Goal: Information Seeking & Learning: Compare options

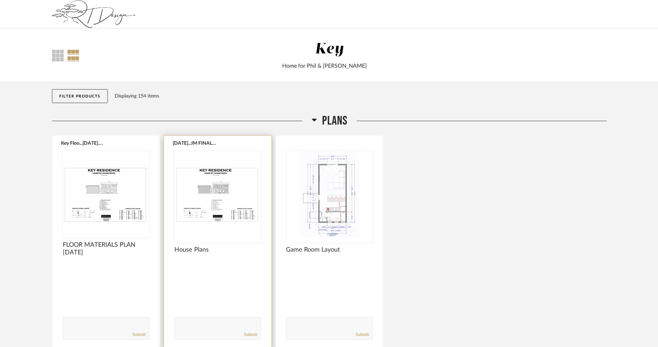
click at [215, 194] on img "0" at bounding box center [217, 193] width 87 height 87
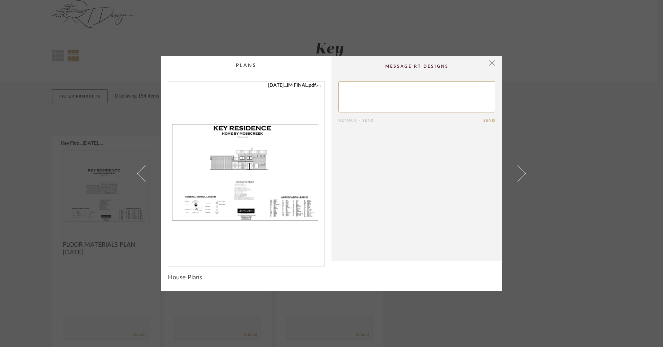
click at [267, 183] on img "0" at bounding box center [246, 170] width 156 height 179
click at [489, 62] on span "button" at bounding box center [492, 63] width 14 height 14
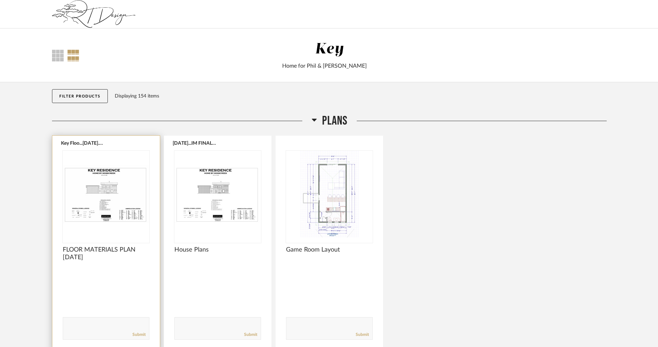
click at [104, 185] on img "0" at bounding box center [106, 193] width 87 height 87
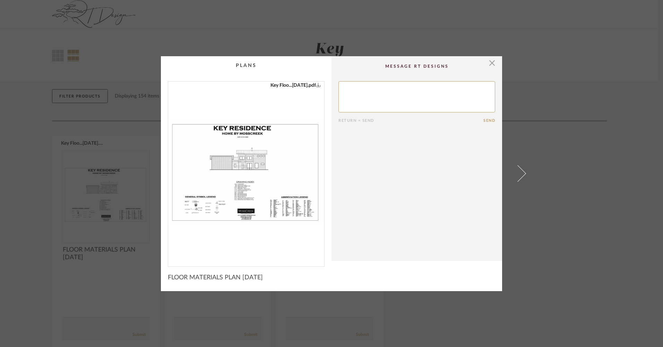
click at [253, 174] on img "0" at bounding box center [246, 170] width 156 height 179
click at [489, 61] on span "button" at bounding box center [492, 63] width 14 height 14
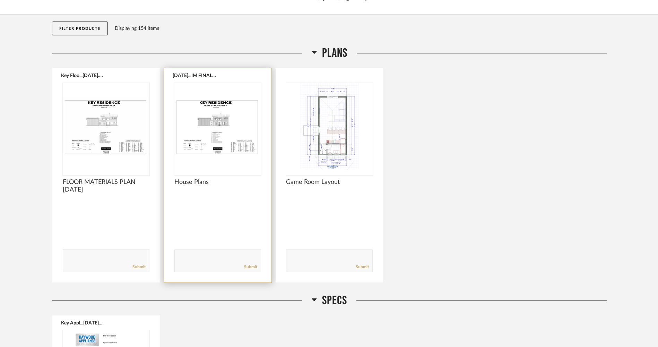
scroll to position [35, 0]
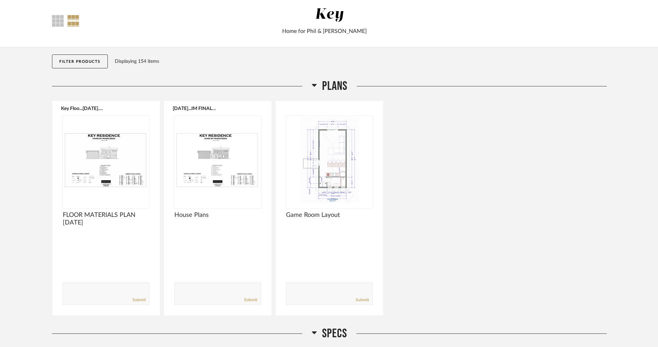
click at [87, 61] on button "Filter Products" at bounding box center [80, 61] width 56 height 14
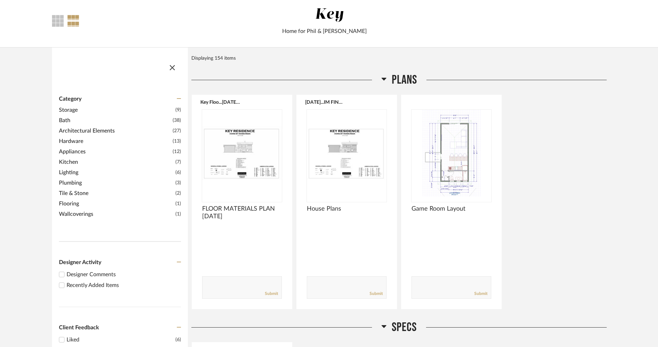
click at [68, 129] on span "Architectural Elements" at bounding box center [115, 131] width 112 height 8
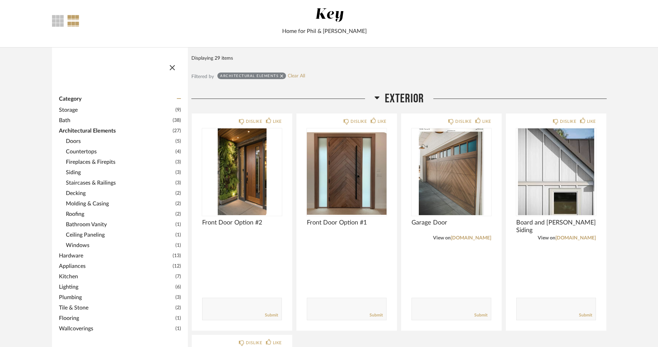
click at [71, 108] on span "Storage" at bounding box center [116, 110] width 115 height 8
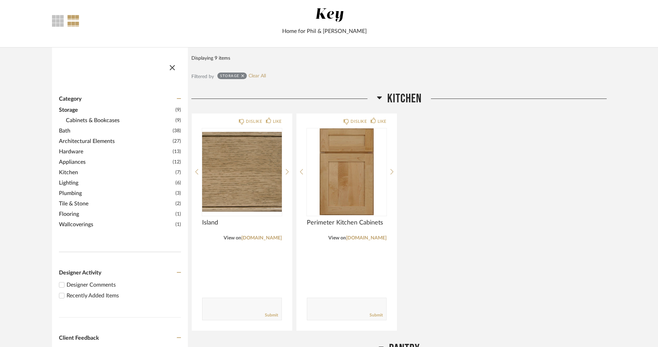
click at [87, 119] on span "Cabinets & Bookcases" at bounding box center [120, 120] width 108 height 8
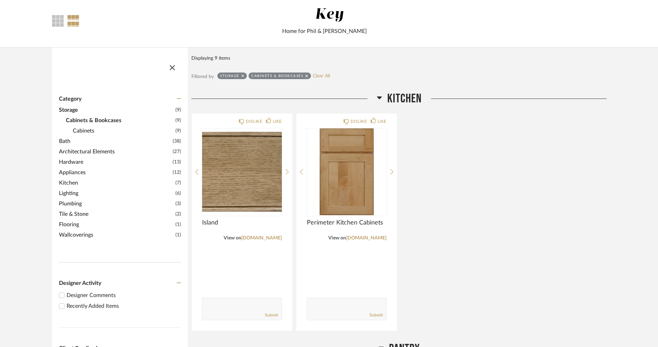
click at [85, 128] on span "Cabinets" at bounding box center [123, 131] width 101 height 8
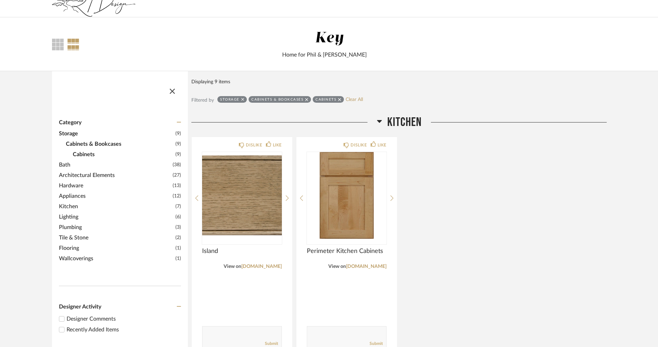
scroll to position [0, 0]
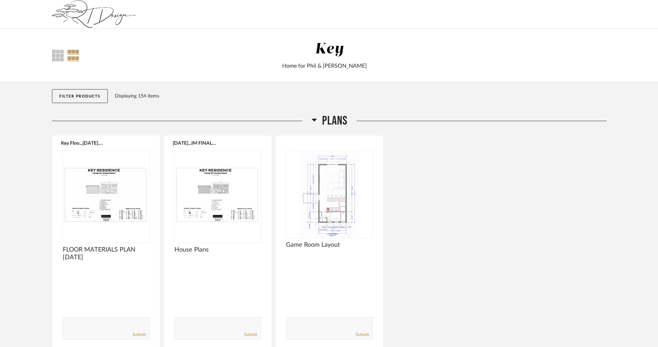
click at [68, 95] on button "Filter Products" at bounding box center [80, 96] width 56 height 14
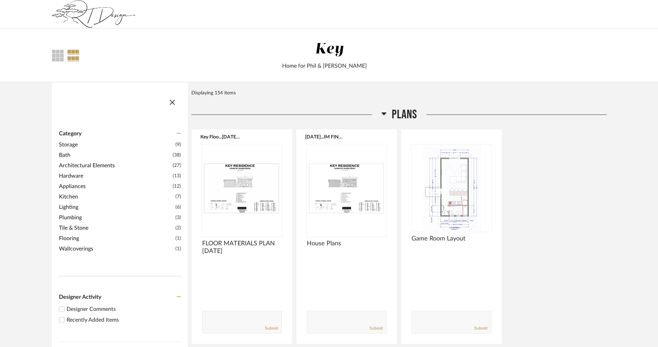
click at [71, 143] on span "Storage" at bounding box center [116, 144] width 115 height 8
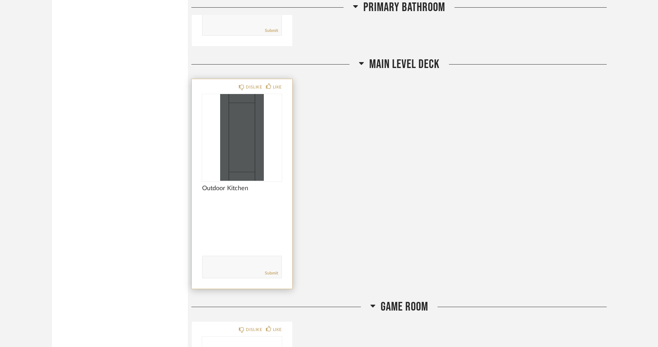
scroll to position [1352, 0]
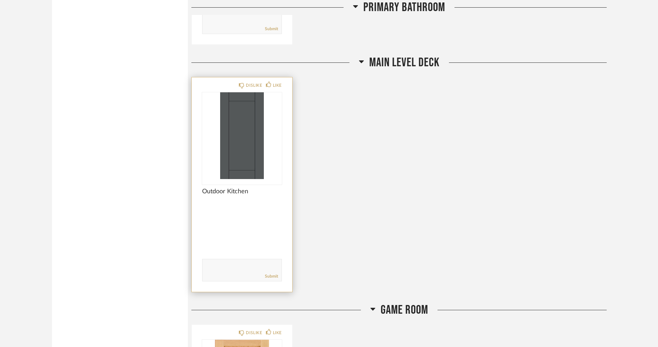
click at [235, 151] on img "0" at bounding box center [242, 135] width 80 height 87
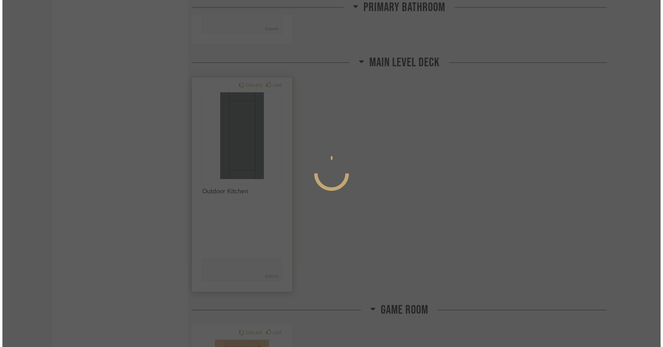
scroll to position [0, 0]
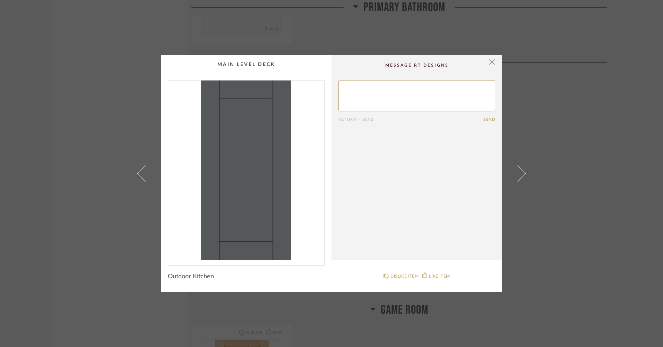
click at [244, 187] on img "0" at bounding box center [246, 169] width 156 height 179
